Goal: Task Accomplishment & Management: Manage account settings

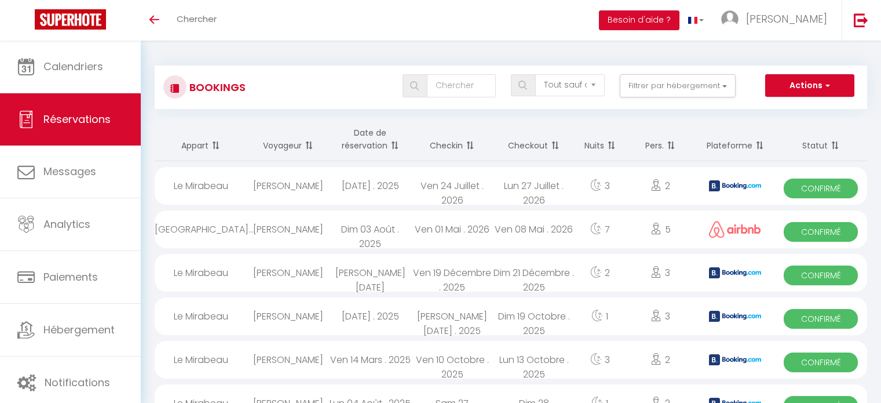
select select "not_cancelled"
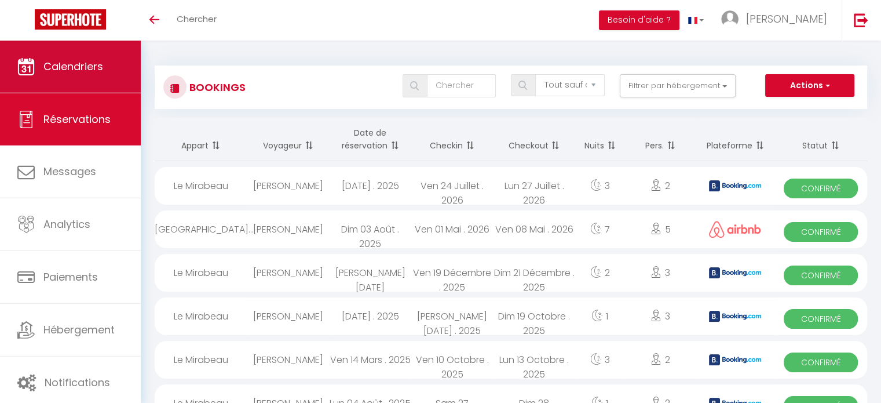
click at [84, 69] on span "Calendriers" at bounding box center [73, 66] width 60 height 14
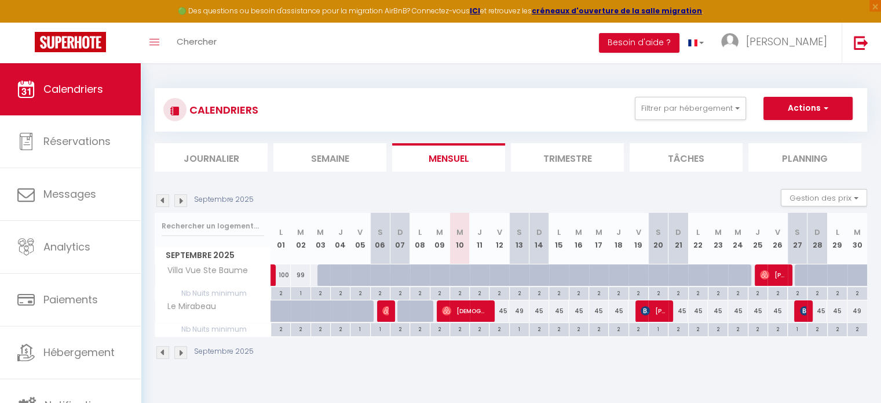
click at [179, 204] on img at bounding box center [180, 200] width 13 height 13
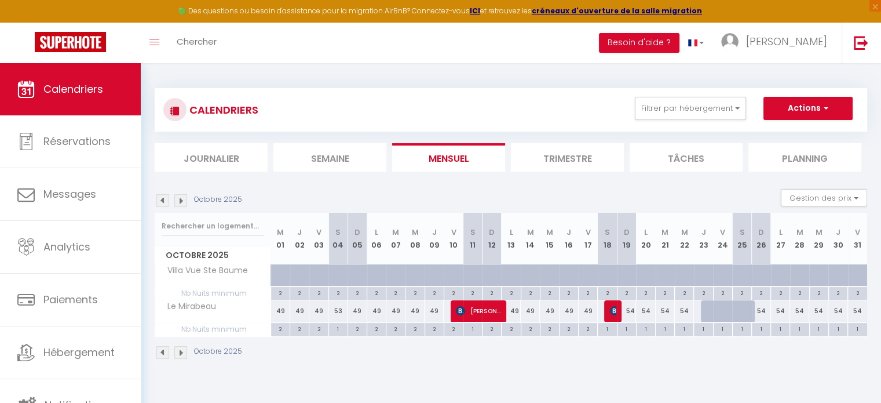
click at [179, 204] on img at bounding box center [180, 200] width 13 height 13
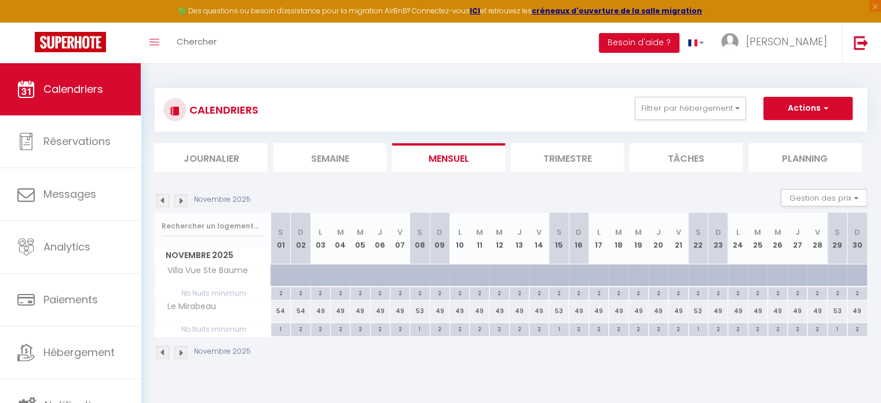
click at [179, 204] on img at bounding box center [180, 200] width 13 height 13
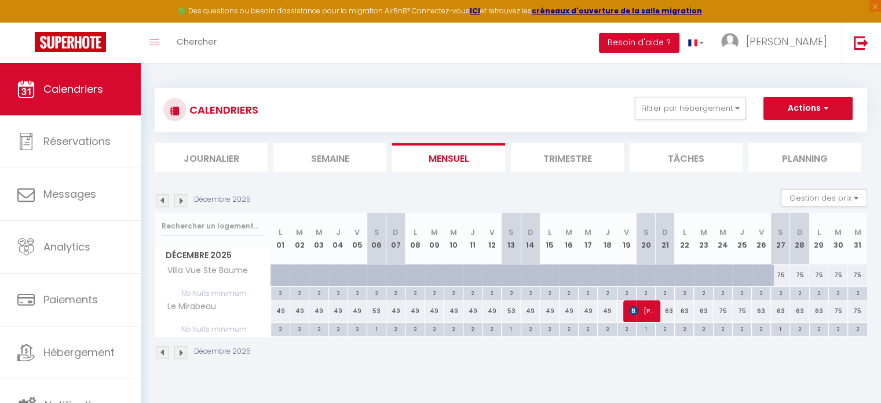
click at [179, 204] on img at bounding box center [180, 200] width 13 height 13
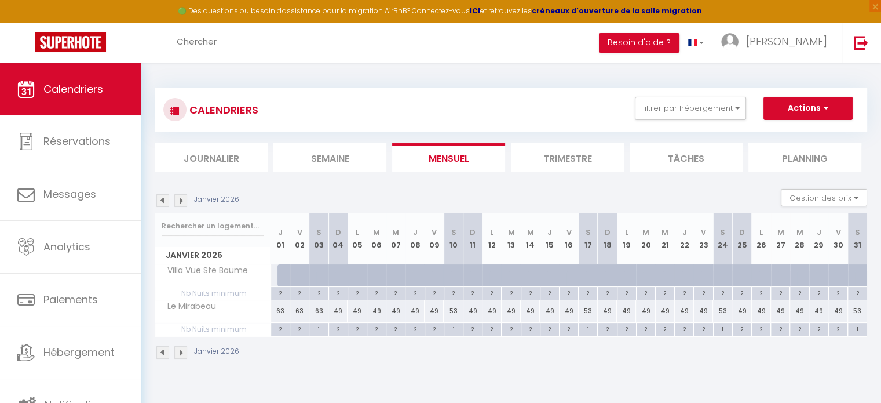
click at [179, 204] on img at bounding box center [180, 200] width 13 height 13
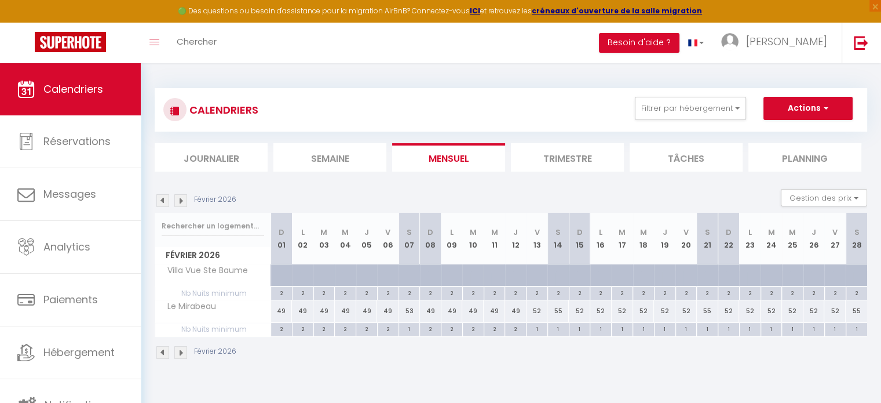
click at [168, 201] on img at bounding box center [162, 200] width 13 height 13
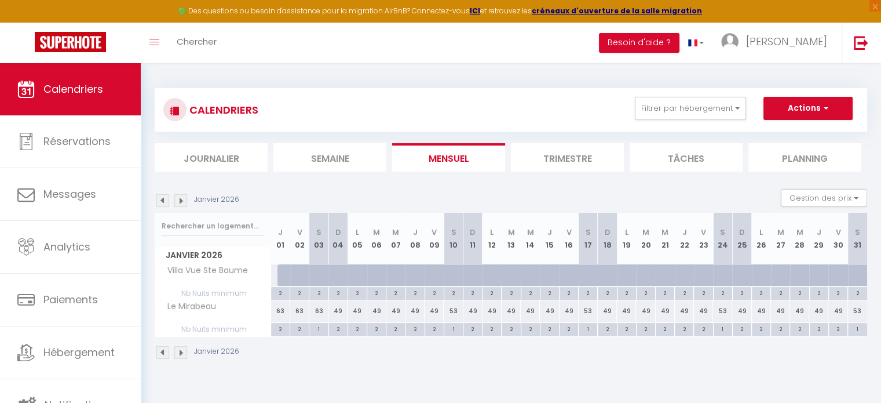
click at [164, 201] on img at bounding box center [162, 200] width 13 height 13
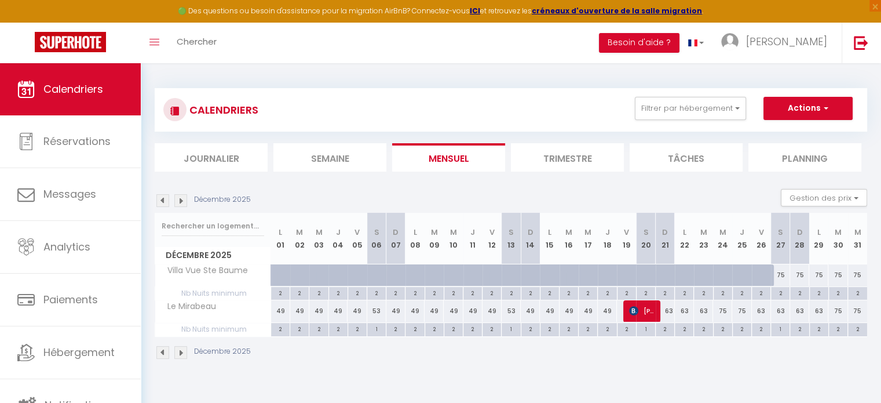
click at [178, 198] on img at bounding box center [180, 200] width 13 height 13
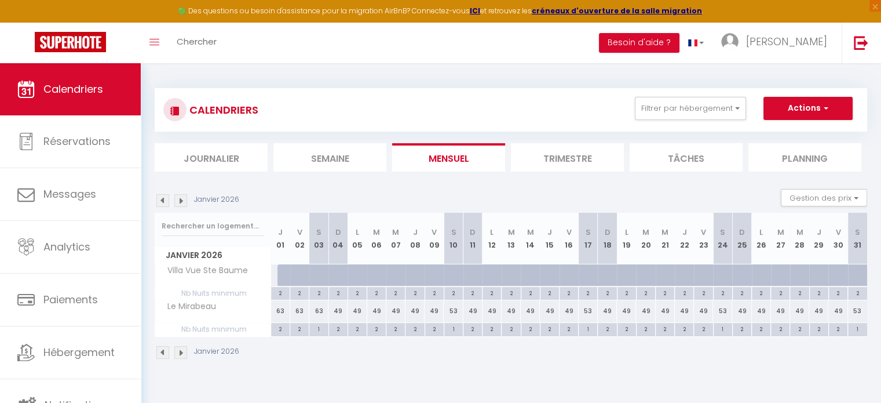
click at [178, 198] on img at bounding box center [180, 200] width 13 height 13
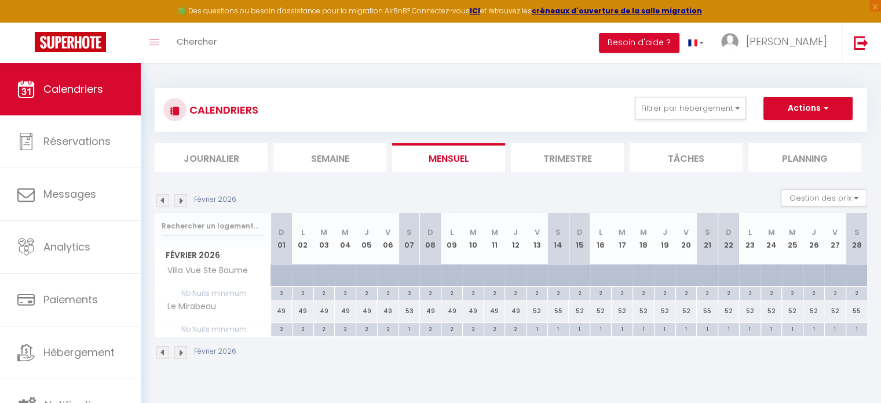
click at [164, 199] on img at bounding box center [162, 200] width 13 height 13
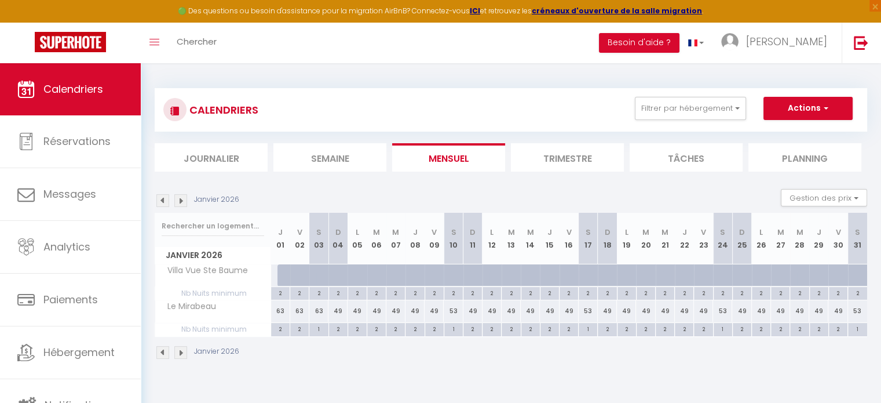
click at [164, 199] on img at bounding box center [162, 200] width 13 height 13
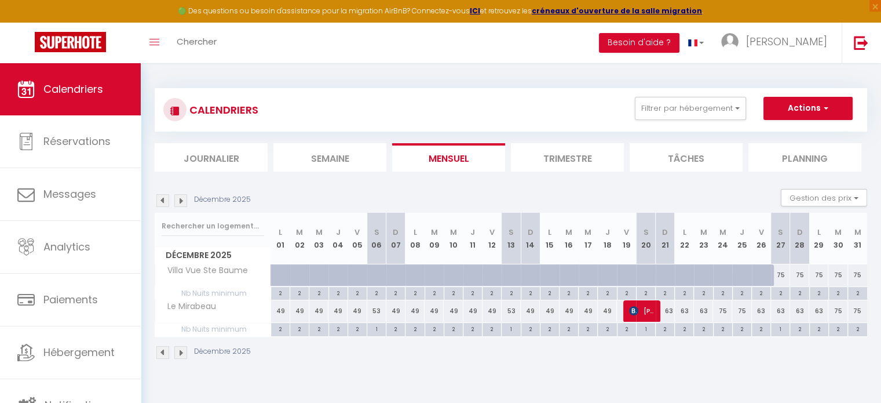
click at [164, 199] on img at bounding box center [162, 200] width 13 height 13
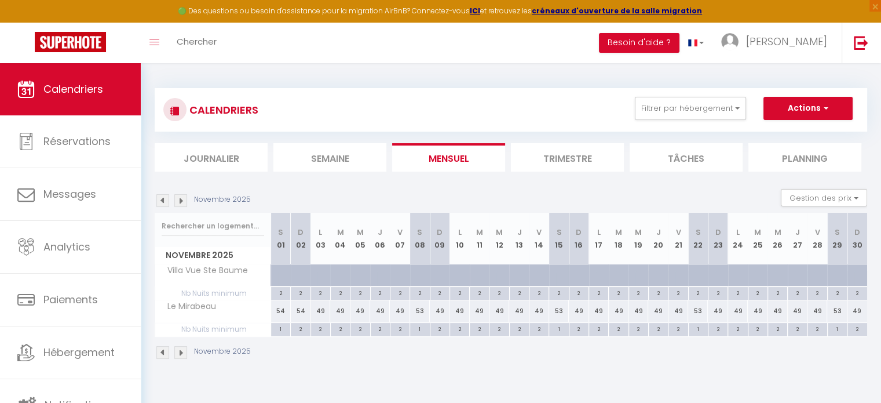
click at [180, 203] on img at bounding box center [180, 200] width 13 height 13
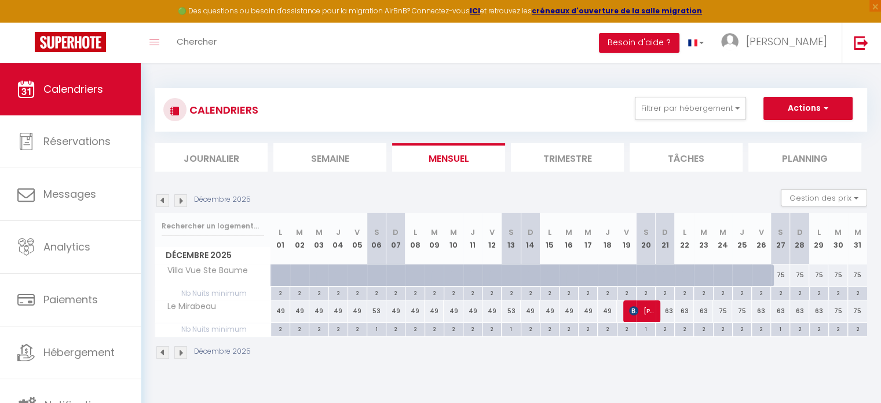
click at [718, 313] on div "75" at bounding box center [722, 310] width 19 height 21
type input "75"
type input "Mer 24 Décembre 2025"
type input "Jeu 25 Décembre 2025"
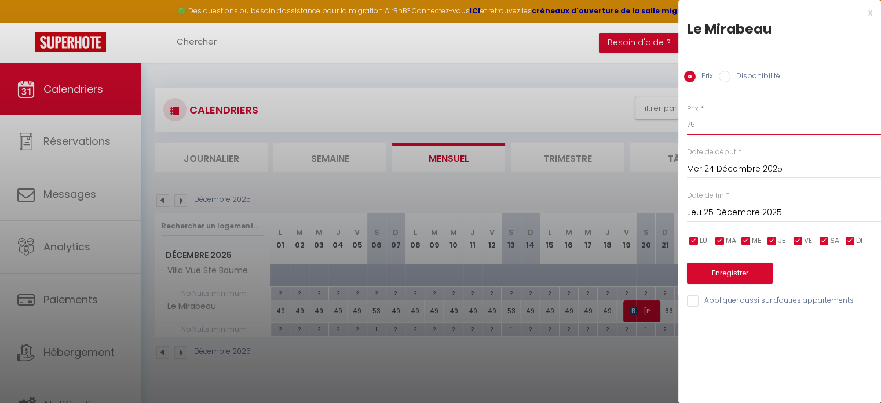
click at [697, 120] on input "75" at bounding box center [784, 124] width 194 height 21
click at [745, 215] on input "Jeu 25 Décembre 2025" at bounding box center [784, 212] width 194 height 15
click at [635, 201] on div at bounding box center [440, 201] width 881 height 403
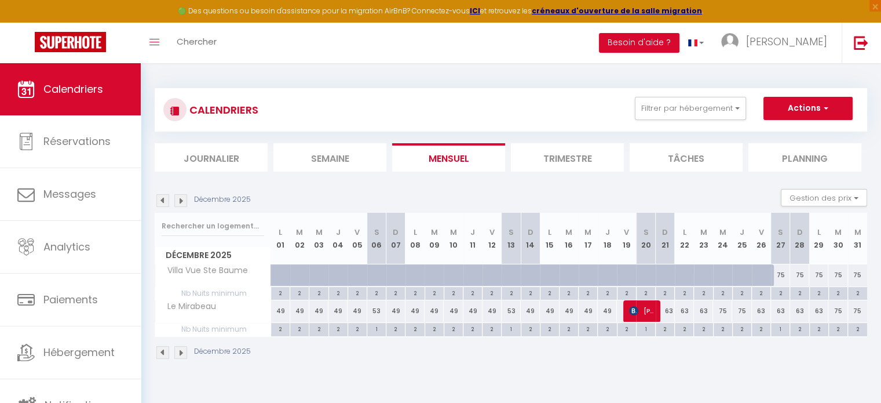
click at [720, 314] on div "75" at bounding box center [722, 310] width 19 height 21
type input "75"
type input "Mer 24 Décembre 2025"
type input "Jeu 25 Décembre 2025"
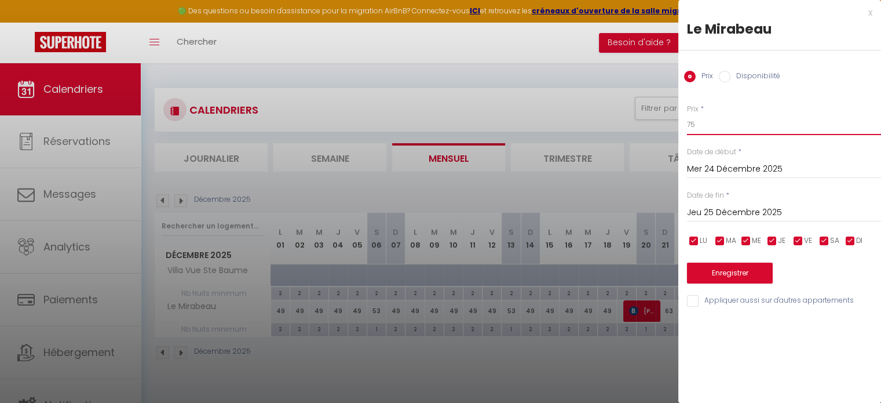
click at [698, 125] on input "75" at bounding box center [784, 124] width 194 height 21
type input "70"
click at [746, 203] on div "[DATE] < [DATE] > Dim Lun Mar Mer Jeu Ven Sam 1 2 3 4 5 6 7 8 9 10 11 12 13 14 …" at bounding box center [784, 211] width 194 height 21
click at [702, 124] on input "70" at bounding box center [784, 124] width 194 height 21
click at [614, 188] on div at bounding box center [440, 201] width 881 height 403
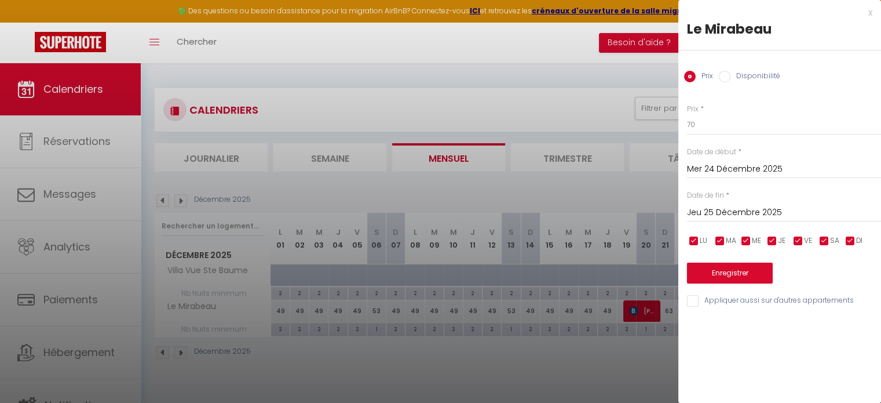
select select
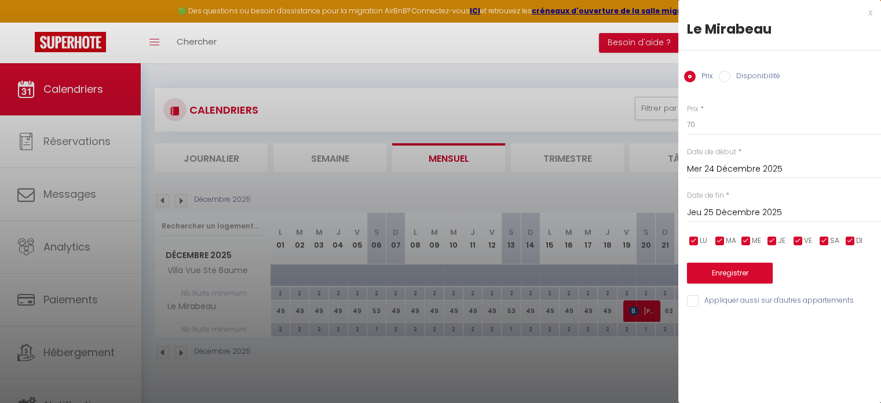
select select
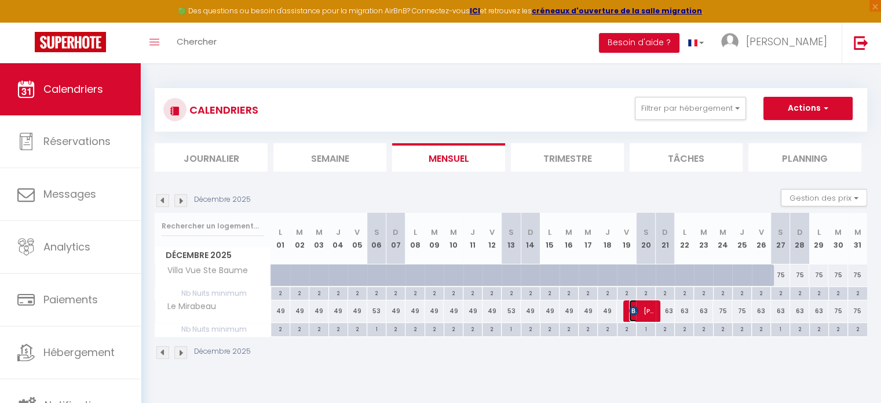
click at [635, 306] on img at bounding box center [633, 310] width 9 height 9
select select "OK"
select select "KO"
select select "0"
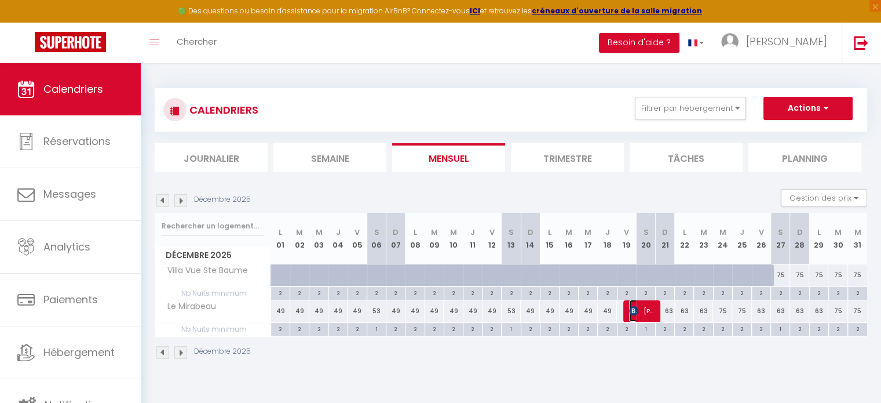
select select "1"
select select
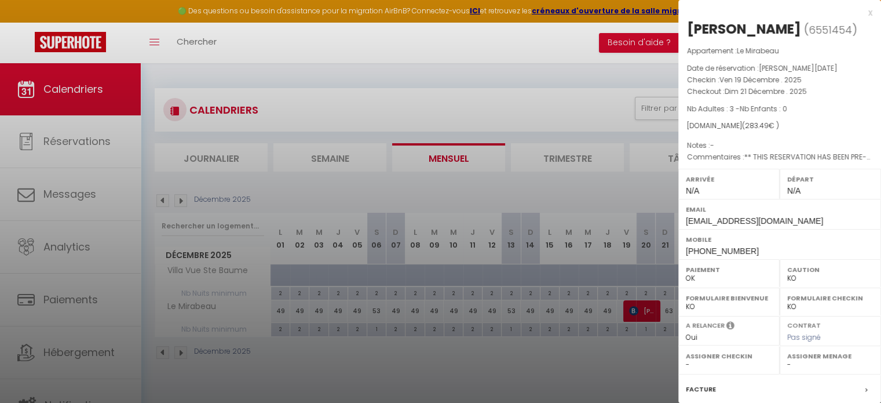
click at [601, 99] on div at bounding box center [440, 201] width 881 height 403
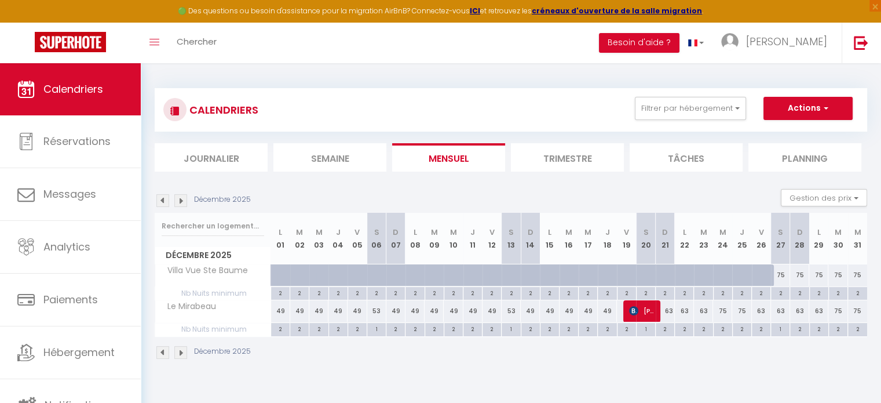
click at [163, 198] on img at bounding box center [162, 200] width 13 height 13
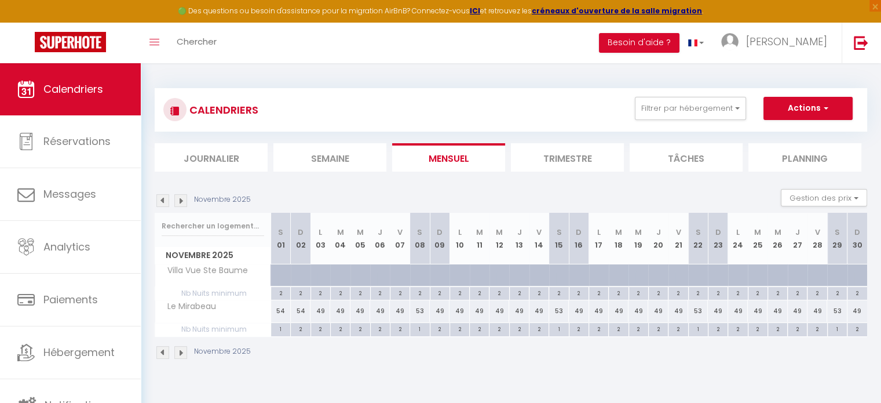
click at [163, 198] on img at bounding box center [162, 200] width 13 height 13
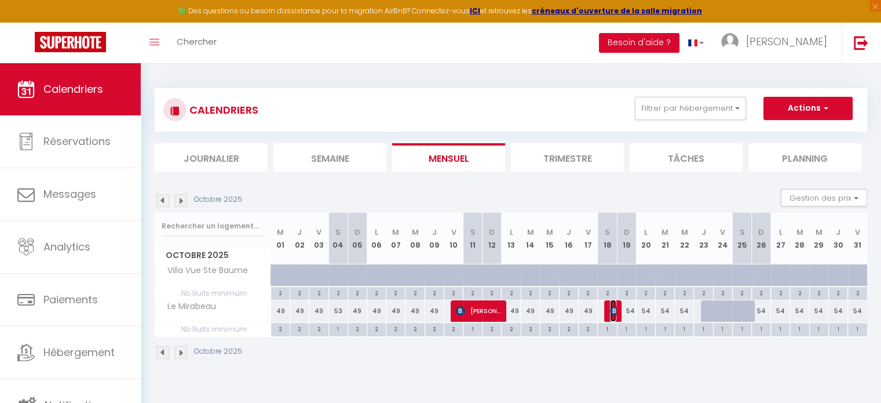
click at [612, 317] on span "[PERSON_NAME]" at bounding box center [613, 310] width 6 height 22
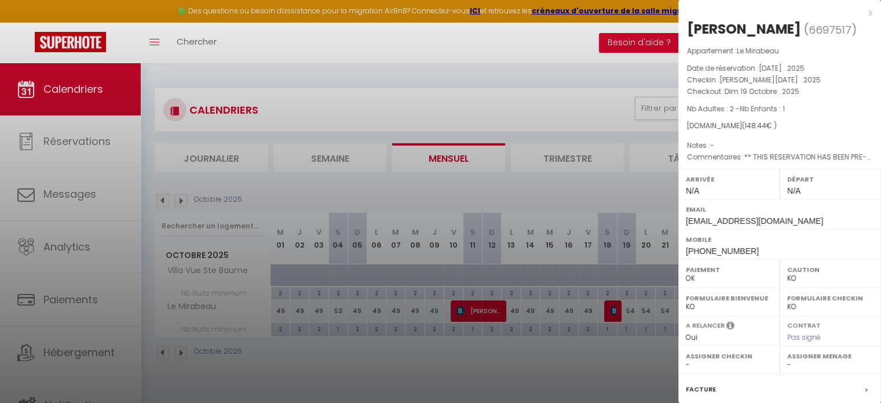
scroll to position [135, 0]
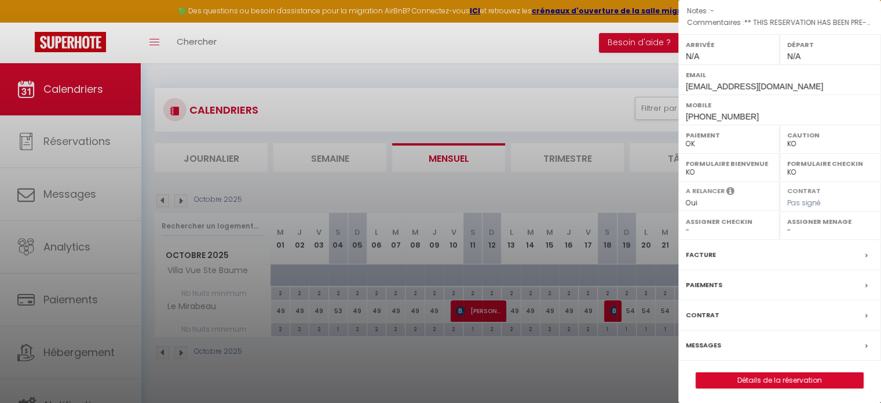
click at [880, 338] on div "x [PERSON_NAME] ( 6697517 ) Appartement : Le Mirabeau Date de réservation : [DA…" at bounding box center [779, 201] width 203 height 403
click at [775, 380] on link "Détails de la réservation" at bounding box center [779, 379] width 167 height 15
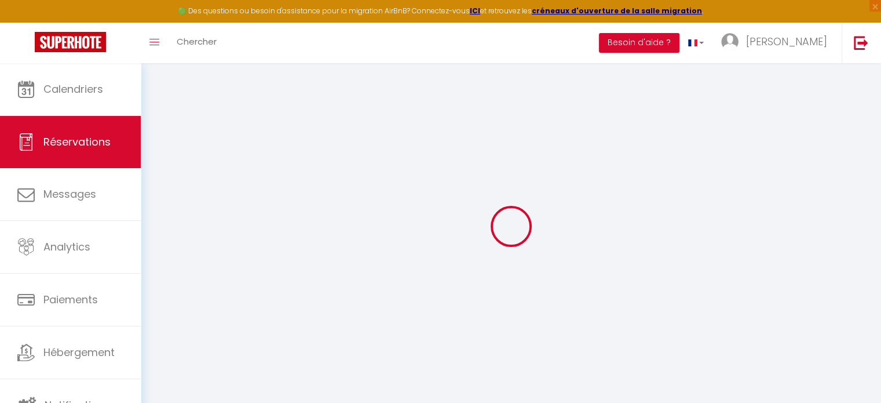
type input "[PERSON_NAME]"
type input "ugolini"
type input "[EMAIL_ADDRESS][DOMAIN_NAME]"
type input "[PHONE_NUMBER]"
select select "FR"
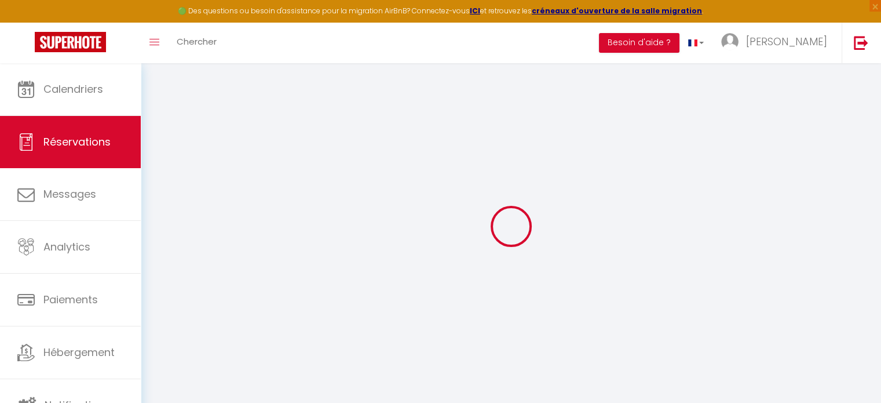
type input "25.06"
type input "2.08"
select select "60234"
select select "1"
select select
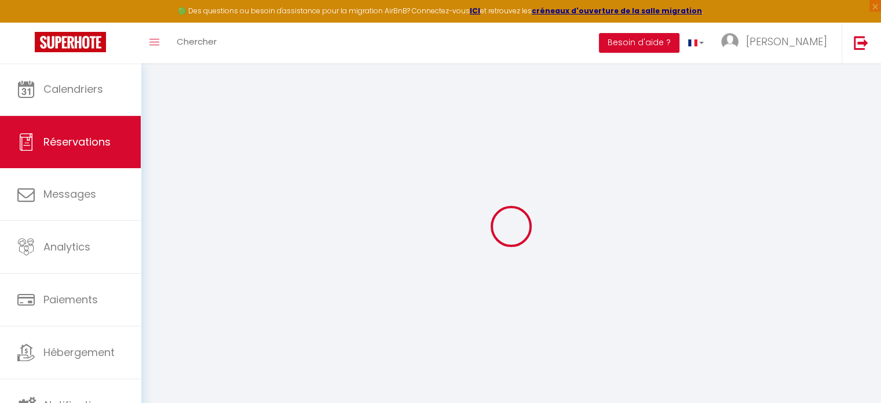
select select
type input "2"
type input "1"
select select "12"
select select
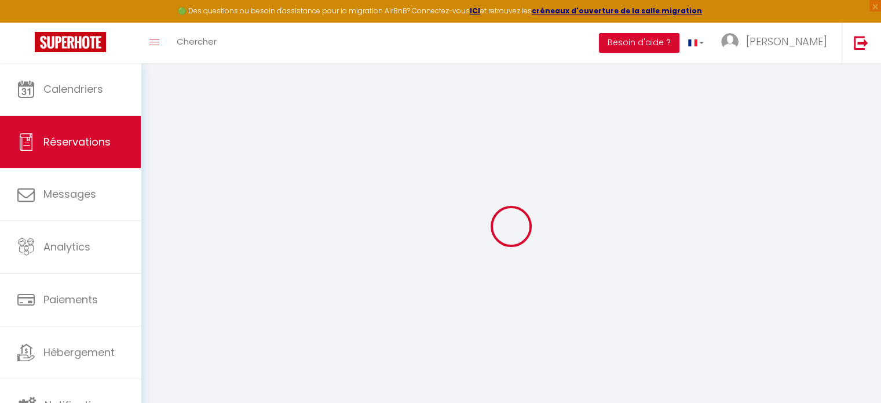
type input "76.44"
checkbox input "false"
type input "0"
select select "2"
type input "0"
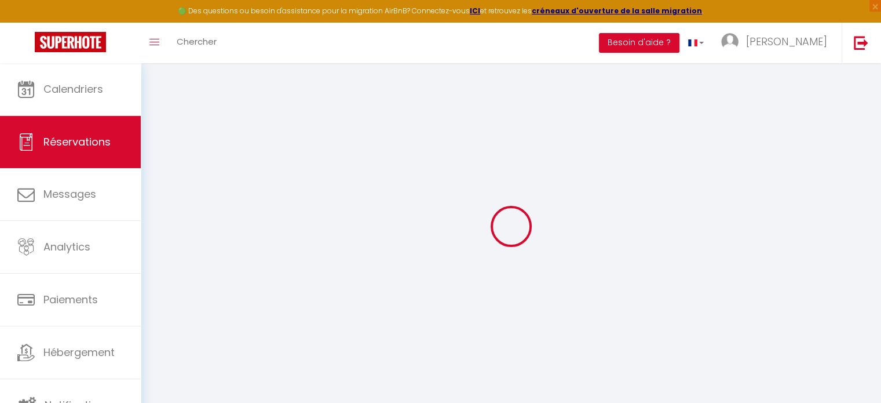
type input "0"
select select
select select "14"
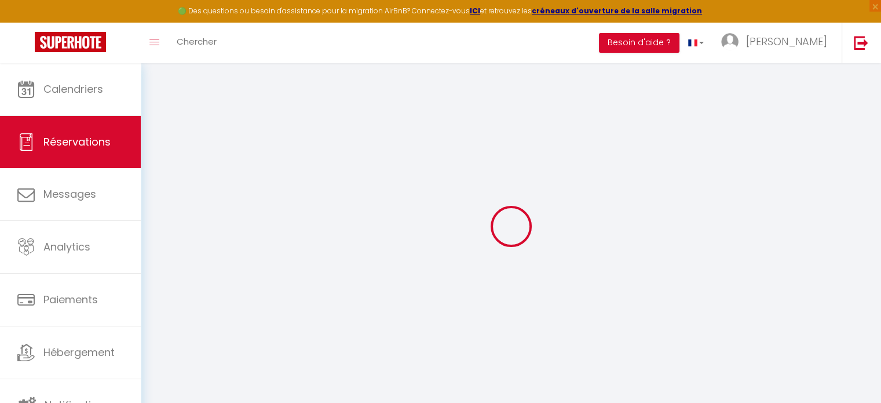
checkbox input "false"
select select
checkbox input "false"
select select
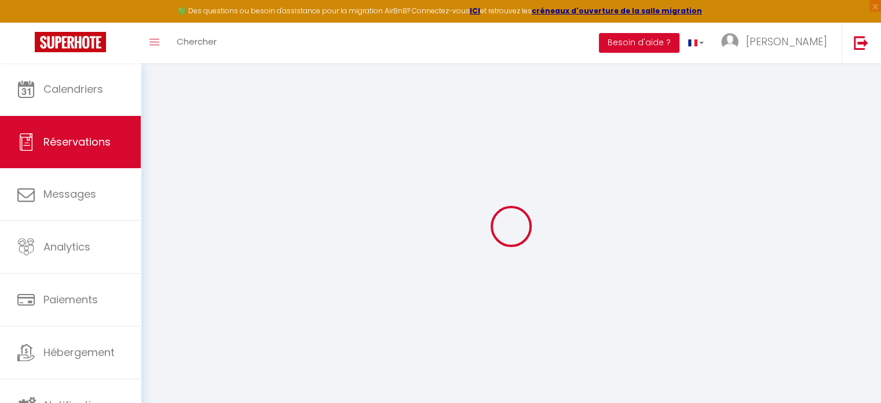
select select
checkbox input "false"
type textarea "** THIS RESERVATION HAS BEEN PRE-PAID ** BOOKING NOTE : Payment charge is EUR 2…"
type input "71"
type input "1"
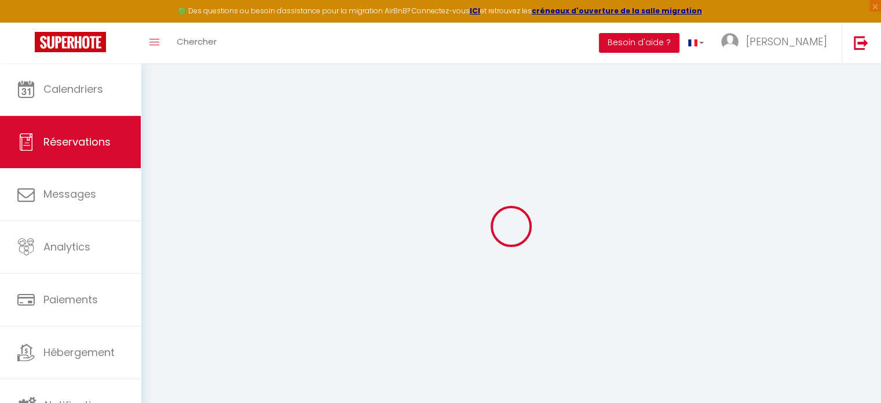
select select
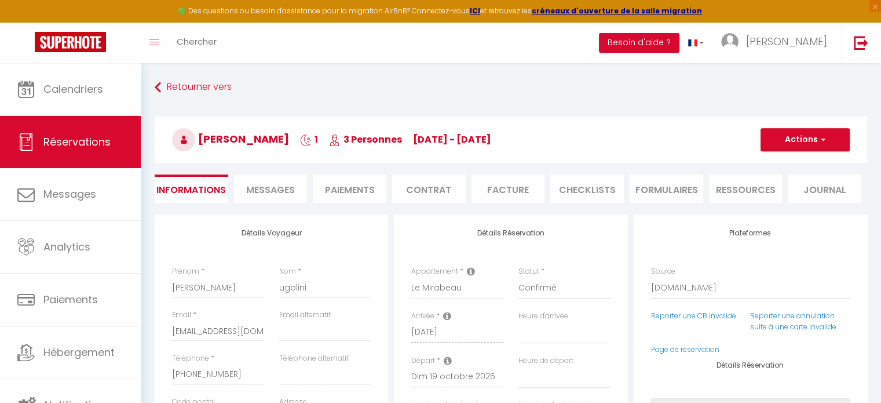
checkbox input "false"
select select
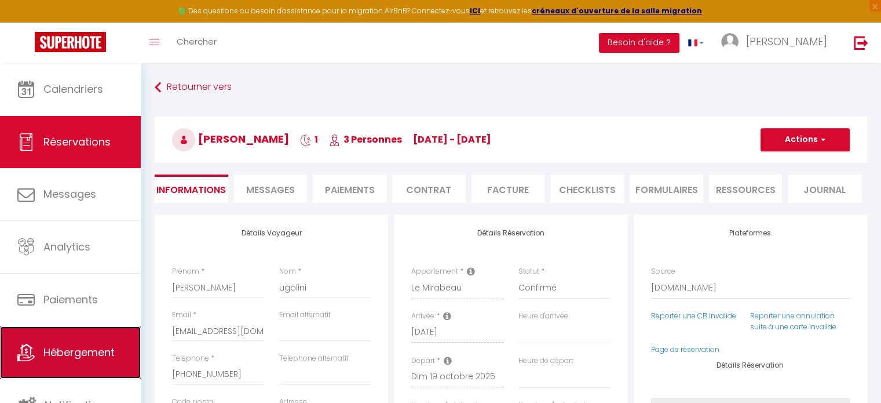
click at [67, 327] on link "Hébergement" at bounding box center [70, 352] width 141 height 52
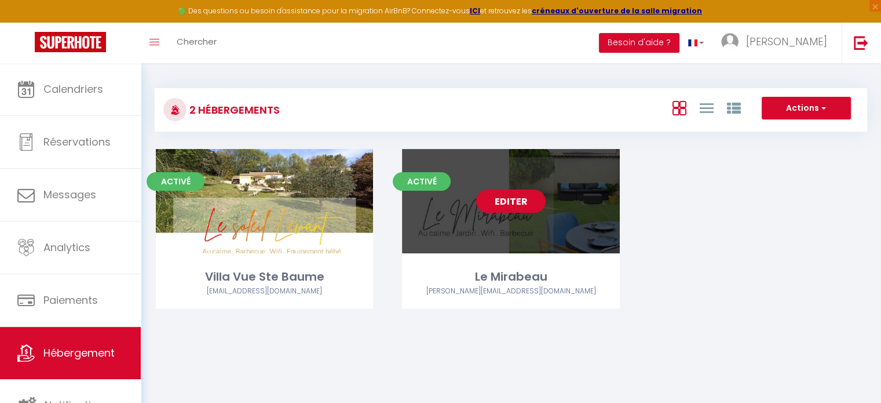
click at [497, 198] on link "Editer" at bounding box center [510, 200] width 69 height 23
select select "3"
select select "2"
select select "1"
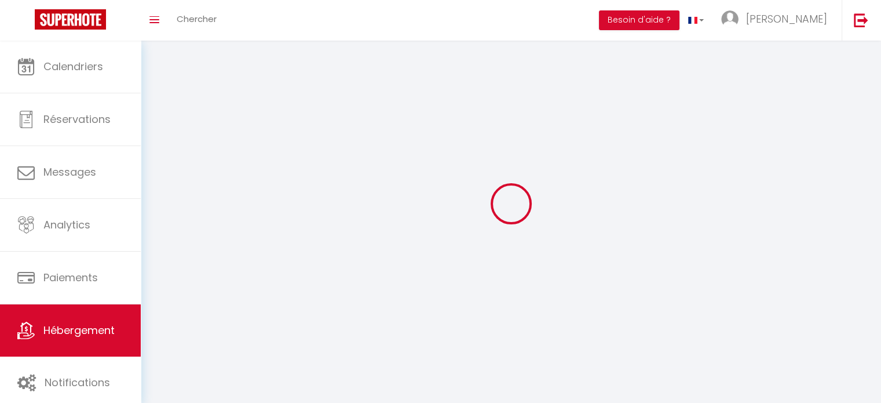
select select
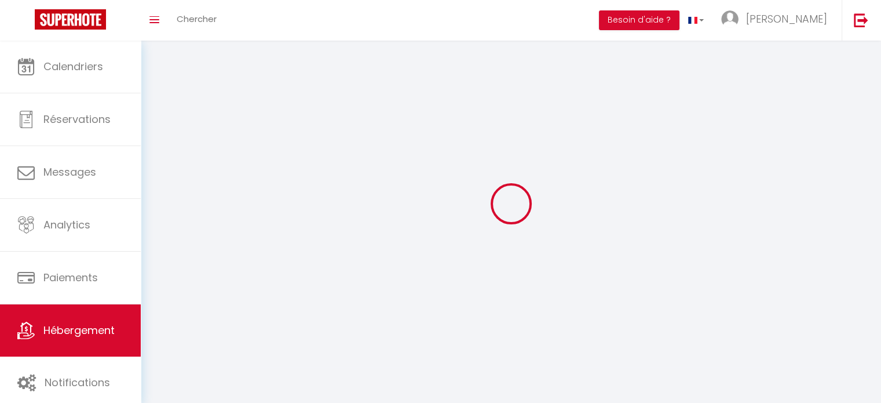
checkbox input "false"
select select
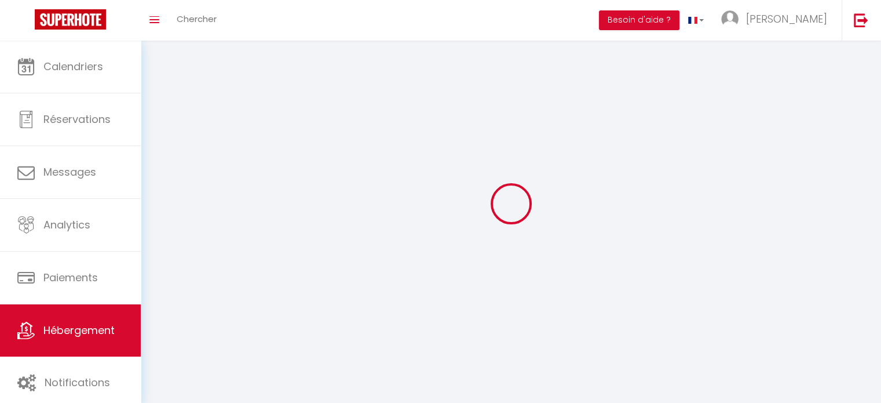
select select
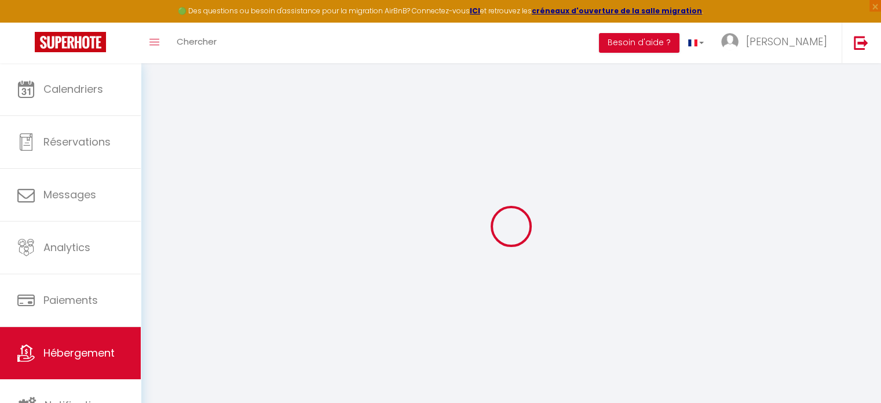
select select "+ 20 %"
select select "+ 60 %"
checkbox input "false"
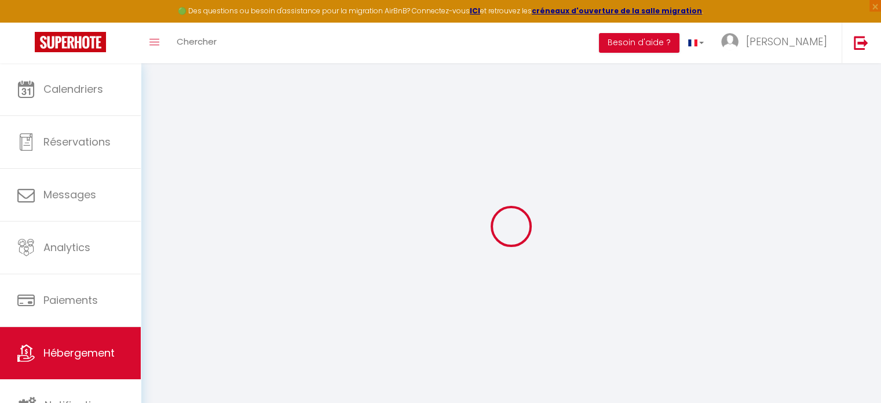
checkbox input "false"
select select "18:00"
select select
select select "11:00"
select select "30"
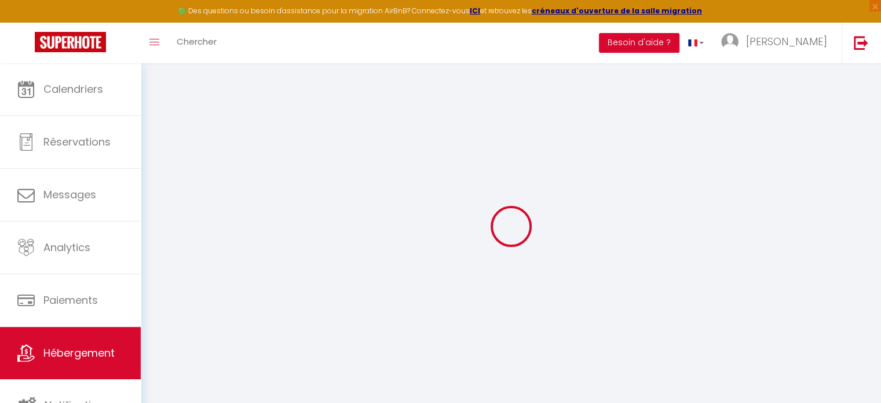
select select "120"
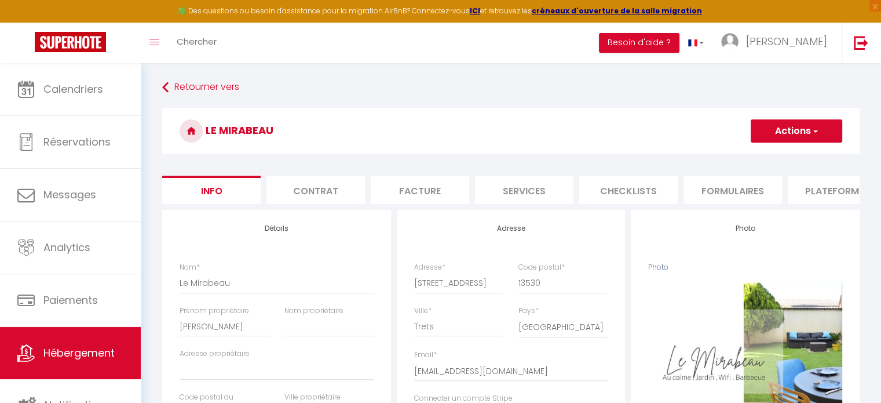
select select
checkbox input "false"
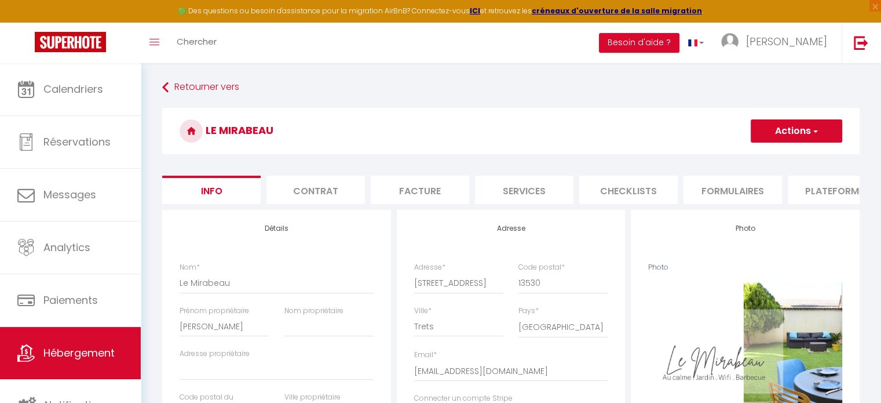
select select "365"
select select
select select "EUR"
select select
select select "10493-1244009864088186827"
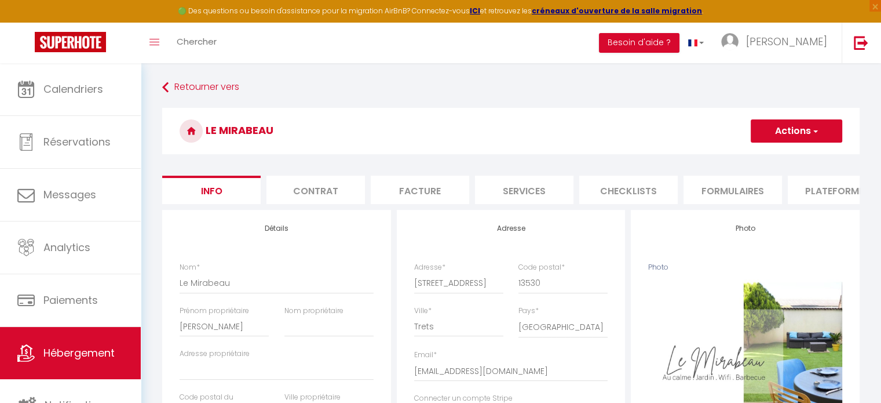
click at [810, 186] on li "Plateformes" at bounding box center [837, 189] width 98 height 28
select select
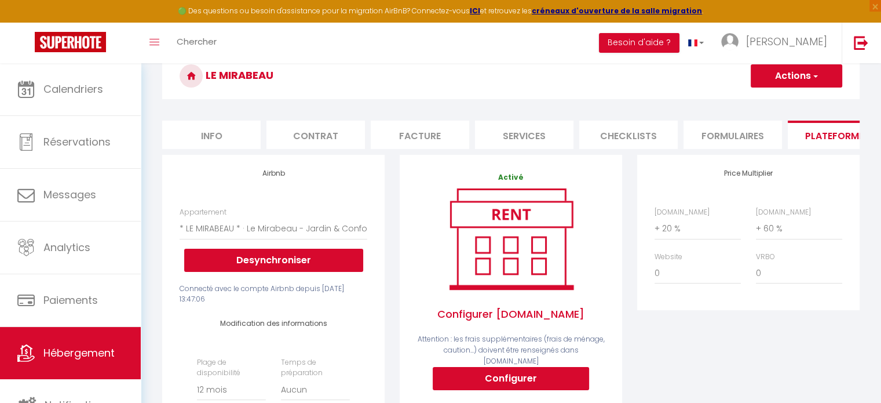
scroll to position [14, 0]
